Goal: Task Accomplishment & Management: Use online tool/utility

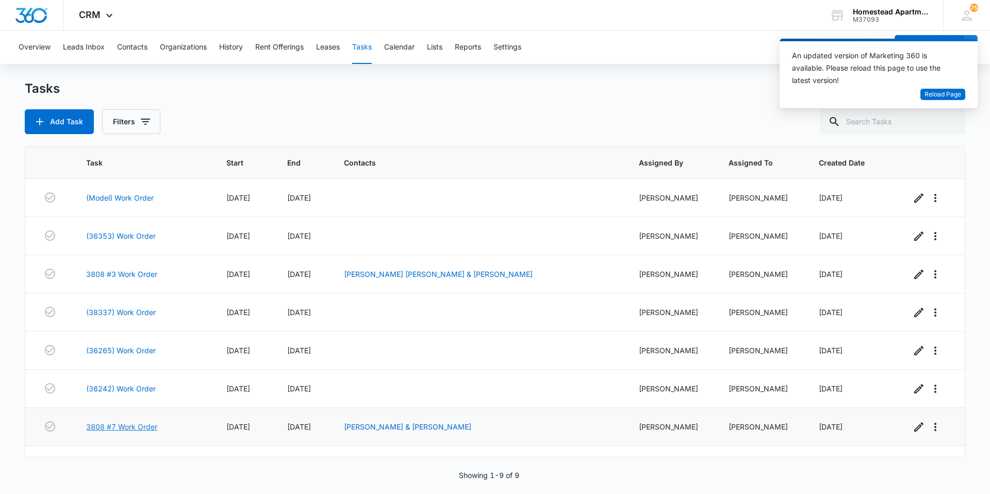
click at [101, 424] on link "3808 #7 Work Order" at bounding box center [121, 426] width 71 height 11
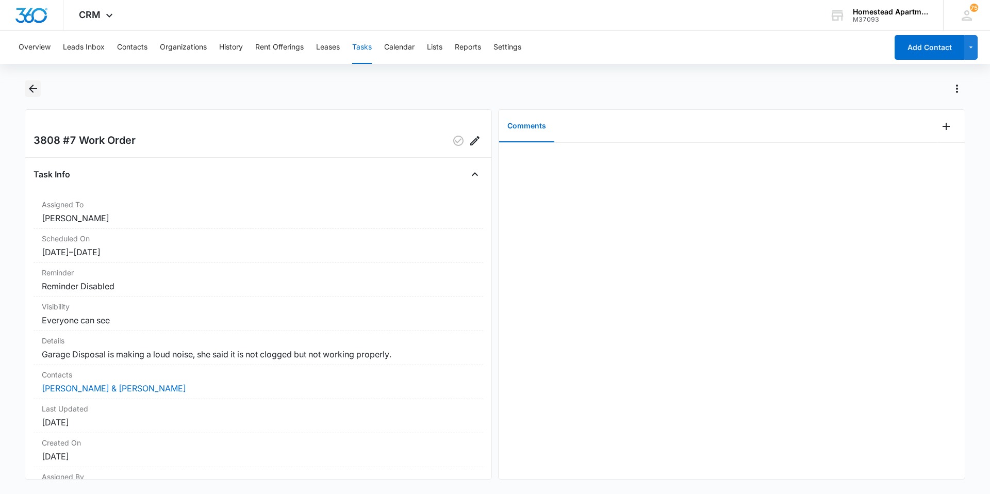
click at [33, 84] on icon "Back" at bounding box center [33, 88] width 12 height 12
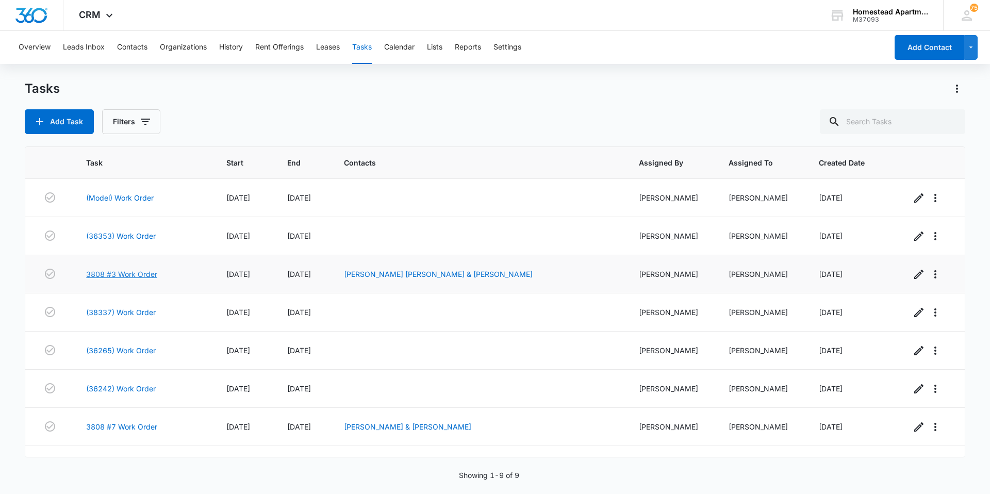
click at [115, 272] on link "3808 #3 Work Order" at bounding box center [121, 274] width 71 height 11
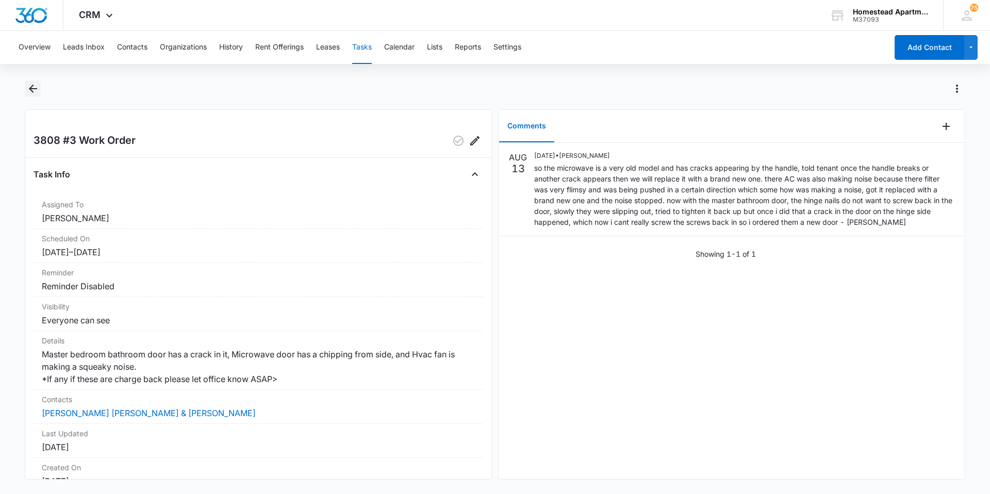
click at [36, 90] on icon "Back" at bounding box center [33, 88] width 12 height 12
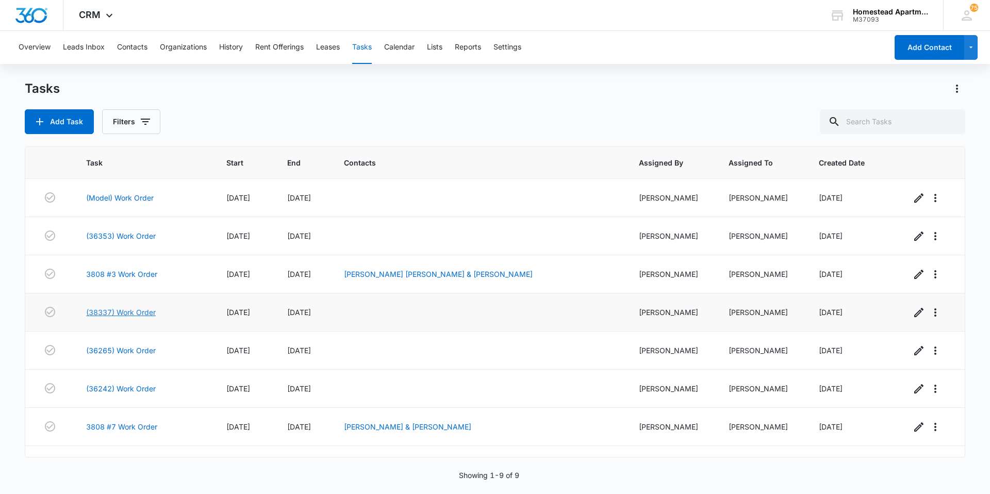
click at [106, 313] on link "(38337) Work Order" at bounding box center [121, 312] width 70 height 11
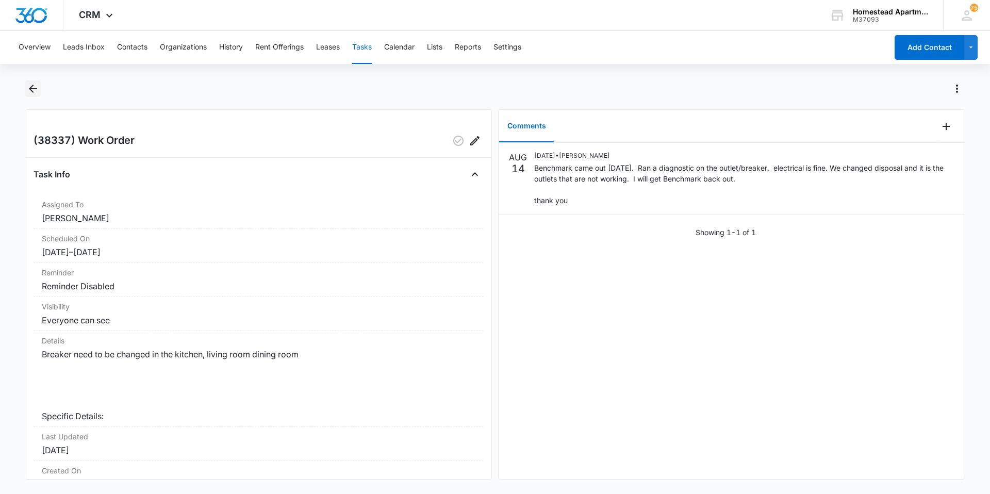
click at [37, 85] on icon "Back" at bounding box center [33, 88] width 12 height 12
